Goal: Task Accomplishment & Management: Use online tool/utility

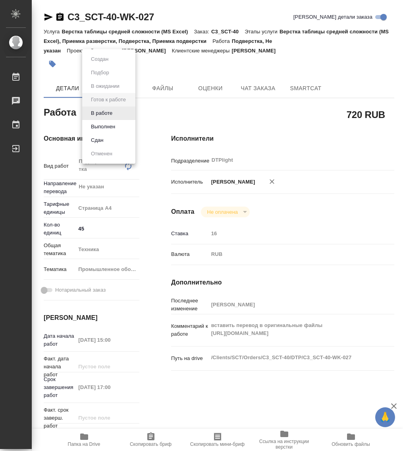
click at [104, 116] on body "🙏 .cls-1 fill:#fff; AWATERA Работы 0 Чаты График Выйти C3_SCT-40-WK-027 Кратко …" at bounding box center [201, 225] width 403 height 451
click at [108, 113] on button "В работе" at bounding box center [102, 113] width 26 height 9
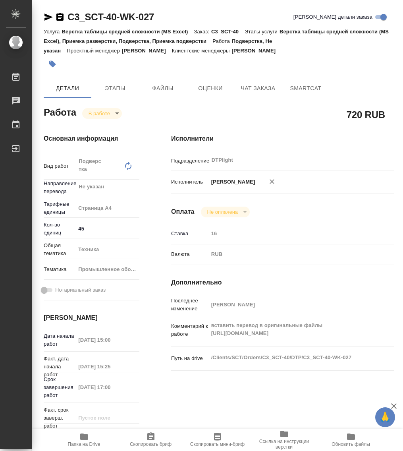
type textarea "x"
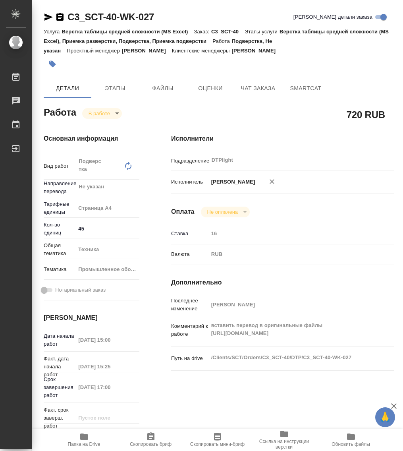
type textarea "x"
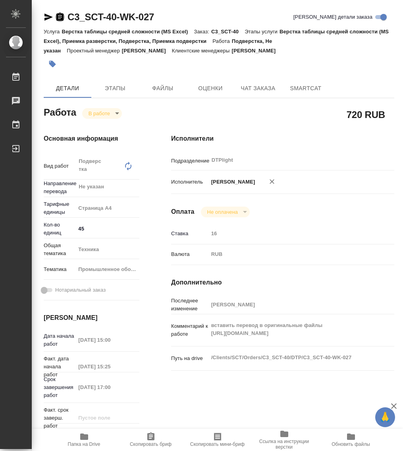
click at [60, 17] on icon "button" at bounding box center [60, 17] width 10 height 10
type textarea "x"
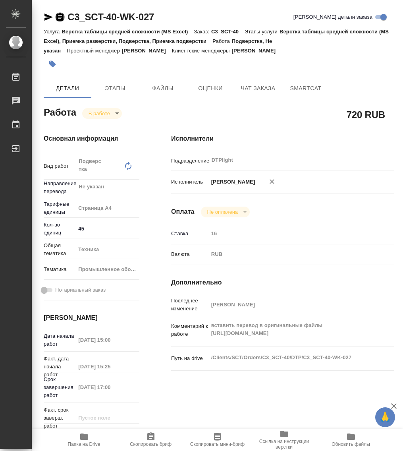
type textarea "x"
